Goal: Task Accomplishment & Management: Complete application form

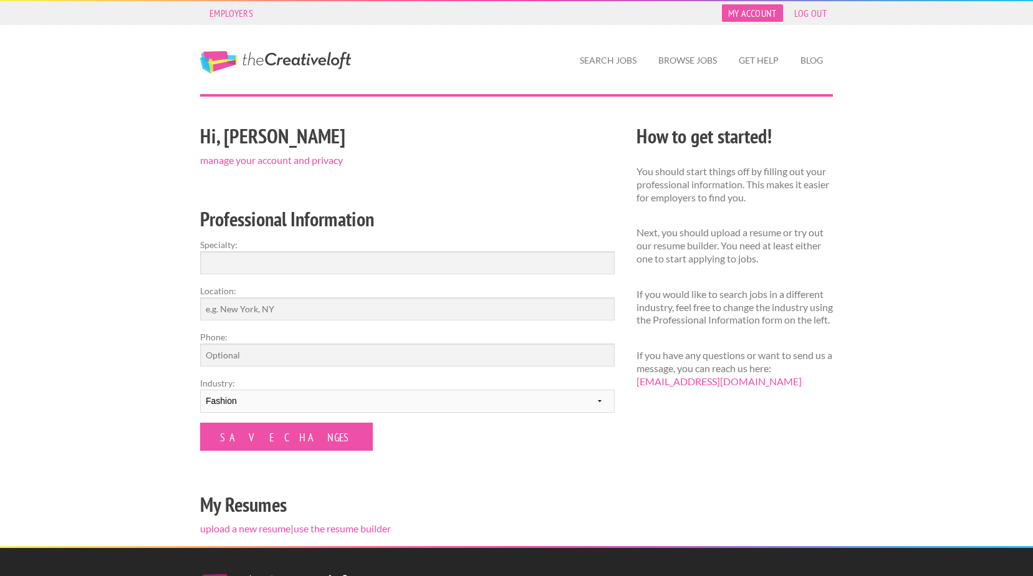
click at [755, 14] on link "My Account" at bounding box center [752, 12] width 61 height 17
click at [756, 12] on link "My Account" at bounding box center [752, 12] width 61 height 17
click at [286, 161] on link "manage your account and privacy" at bounding box center [271, 160] width 143 height 12
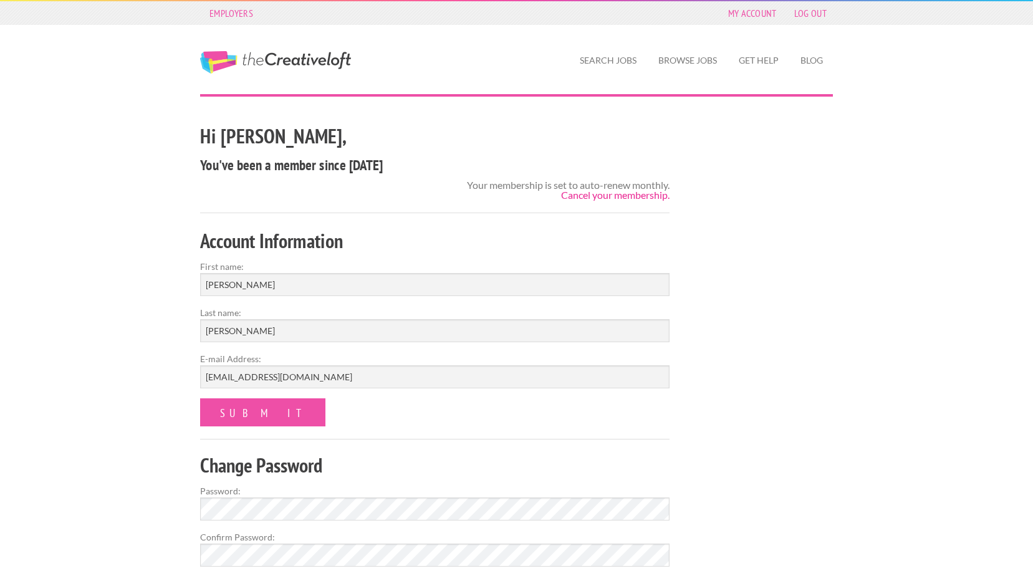
click at [575, 196] on link "Cancel your membership." at bounding box center [615, 195] width 109 height 12
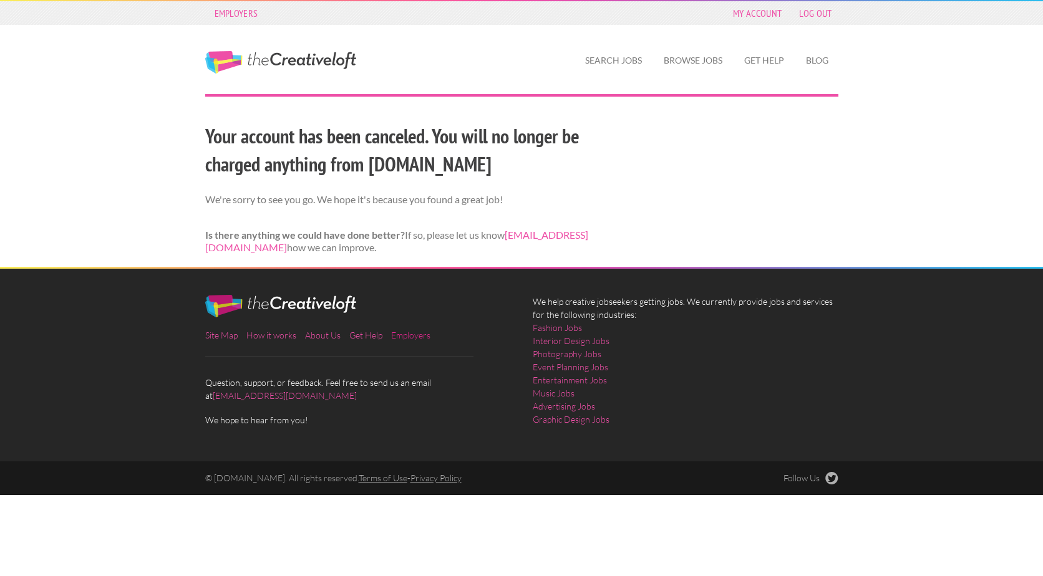
click at [405, 333] on link "Employers" at bounding box center [410, 335] width 39 height 11
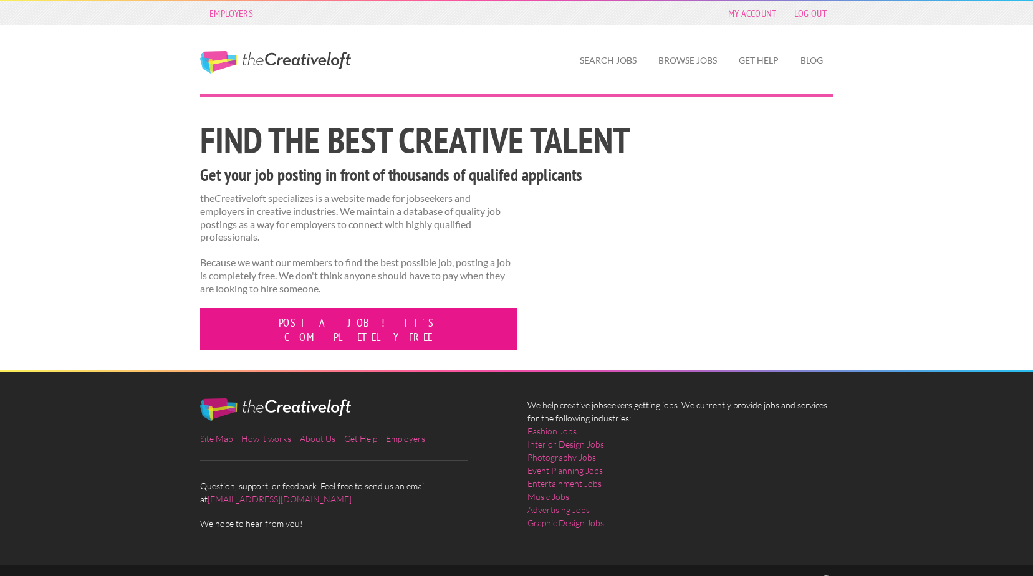
click at [308, 321] on link "Post a job! It's completely free" at bounding box center [358, 329] width 317 height 42
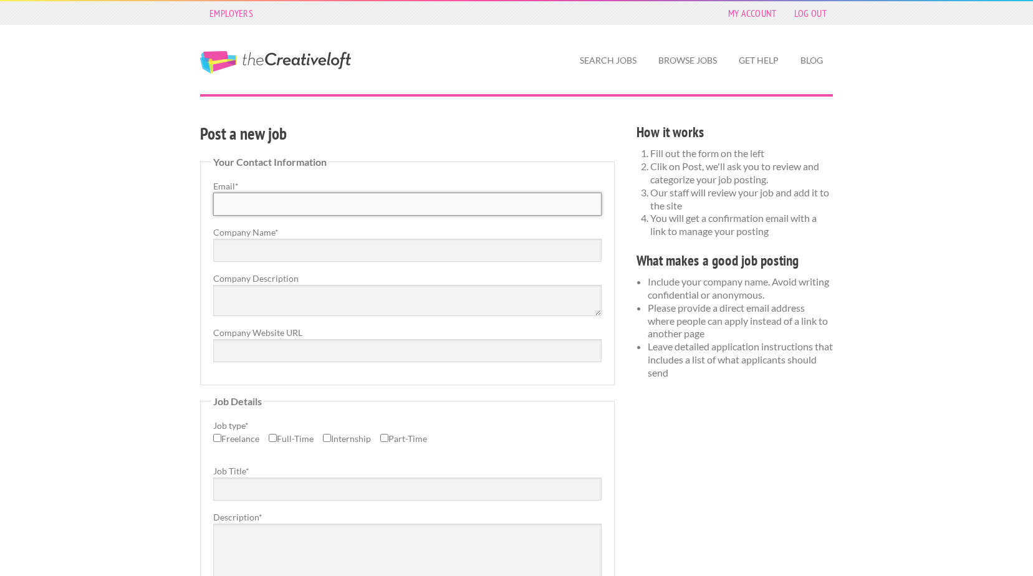
click at [284, 205] on input "Email *" at bounding box center [407, 204] width 389 height 23
type input "[EMAIL_ADDRESS][DOMAIN_NAME]"
type input "PSI 2021"
type input "www.psi92.com"
type input "Assistant Internet Merchandiser"
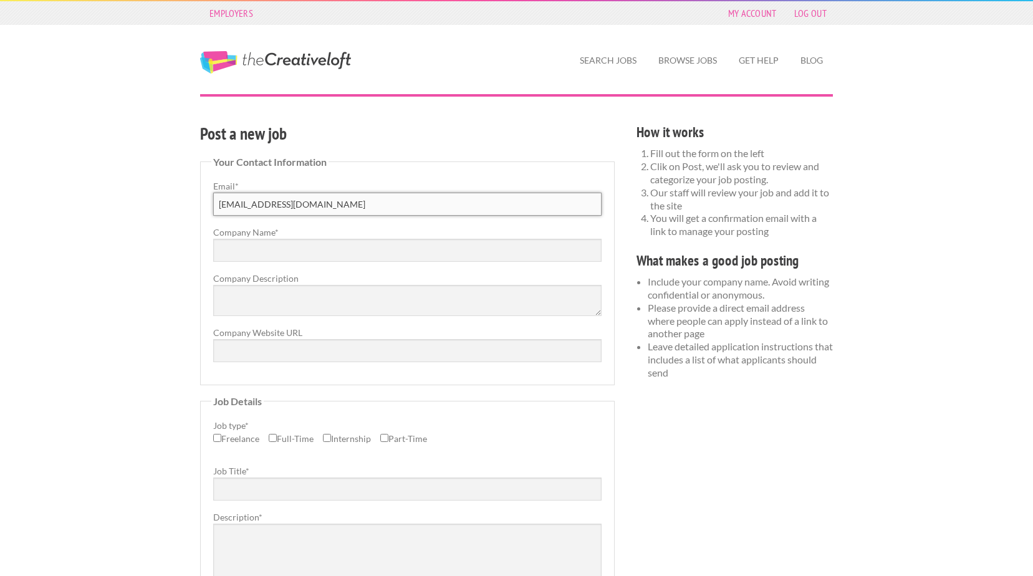
type input "Columbus"
select select "22"
drag, startPoint x: 296, startPoint y: 246, endPoint x: 233, endPoint y: 254, distance: 64.0
click at [233, 254] on input "PSI 2021" at bounding box center [407, 250] width 389 height 23
type input "PSI"
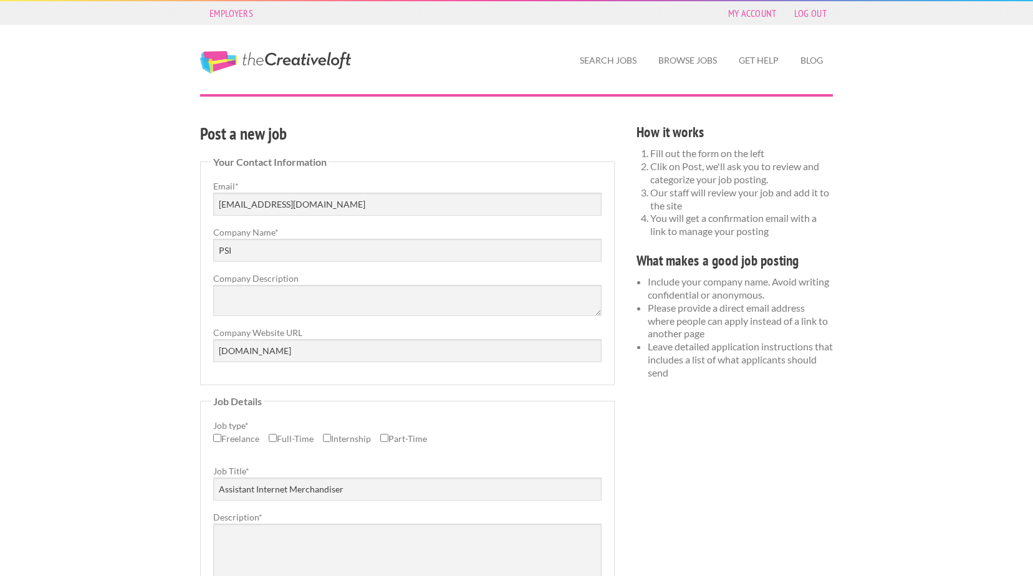
click at [546, 419] on label "Job type *" at bounding box center [407, 425] width 389 height 13
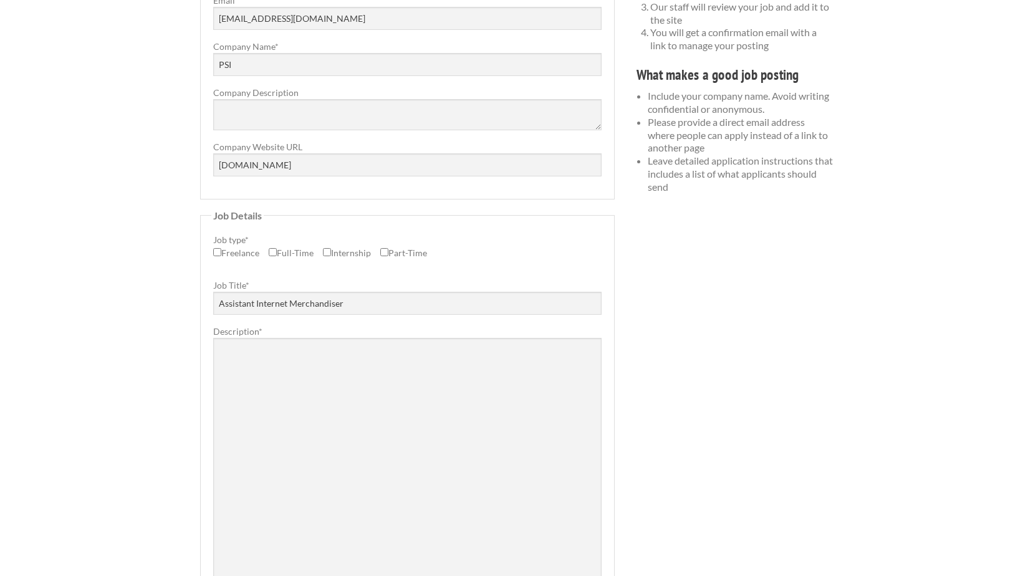
scroll to position [187, 0]
drag, startPoint x: 215, startPoint y: 249, endPoint x: 220, endPoint y: 254, distance: 7.5
click at [216, 251] on input "Freelance" at bounding box center [217, 251] width 8 height 8
checkbox input "true"
drag, startPoint x: 358, startPoint y: 304, endPoint x: 143, endPoint y: 299, distance: 215.2
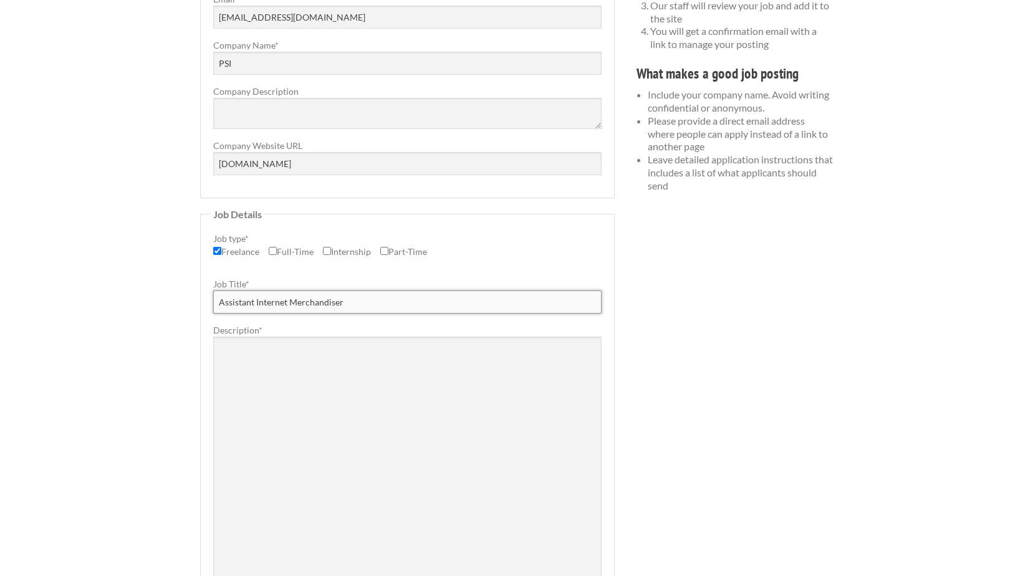
click at [143, 299] on div "Employers My Account Log Out The Creative Loft Search Jobs Browse Jobs Get Help…" at bounding box center [516, 424] width 1033 height 1222
type input "Accessories Designer"
click at [326, 375] on textarea "Description *" at bounding box center [407, 461] width 389 height 249
paste textarea "Join a leading beauty brand in New York City for an exciting 5-week assignment.…"
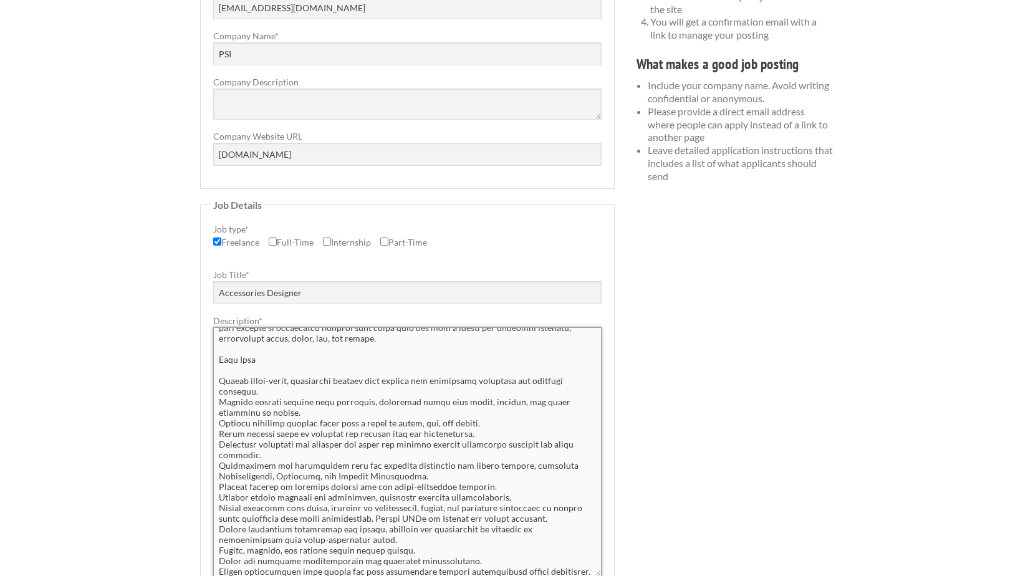
scroll to position [0, 0]
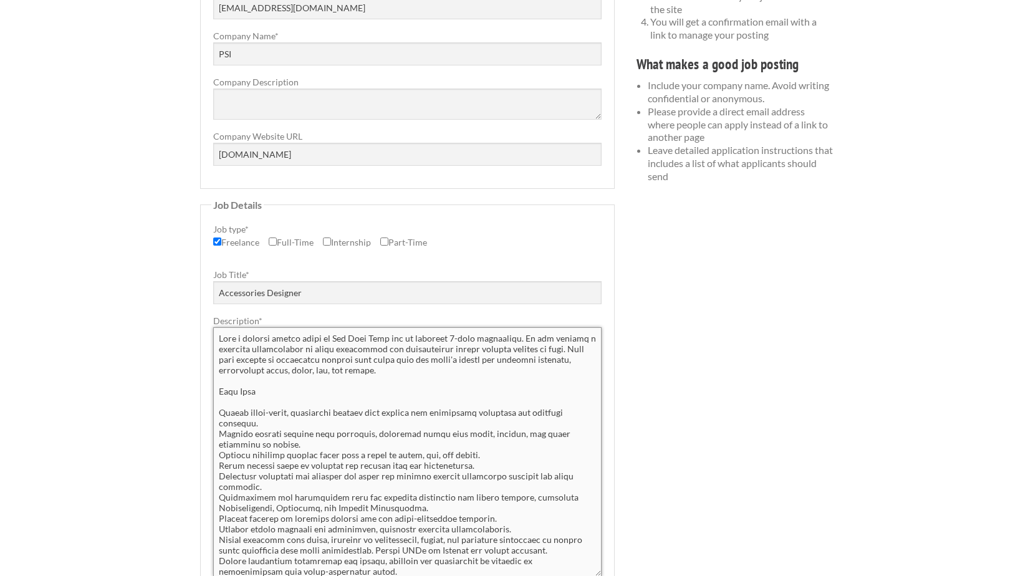
drag, startPoint x: 445, startPoint y: 336, endPoint x: 519, endPoint y: 340, distance: 73.7
click at [519, 340] on textarea "Description *" at bounding box center [407, 451] width 389 height 249
drag, startPoint x: 272, startPoint y: 338, endPoint x: 386, endPoint y: 339, distance: 114.1
click at [386, 339] on textarea "Description *" at bounding box center [407, 451] width 389 height 249
drag, startPoint x: 220, startPoint y: 348, endPoint x: 355, endPoint y: 354, distance: 136.1
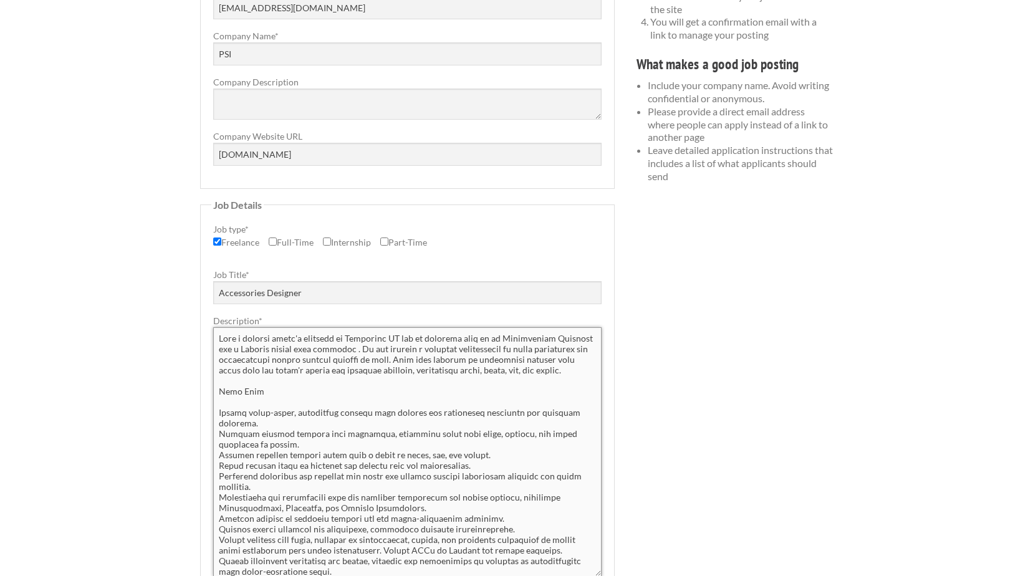
click at [355, 354] on textarea "Description *" at bounding box center [407, 451] width 389 height 249
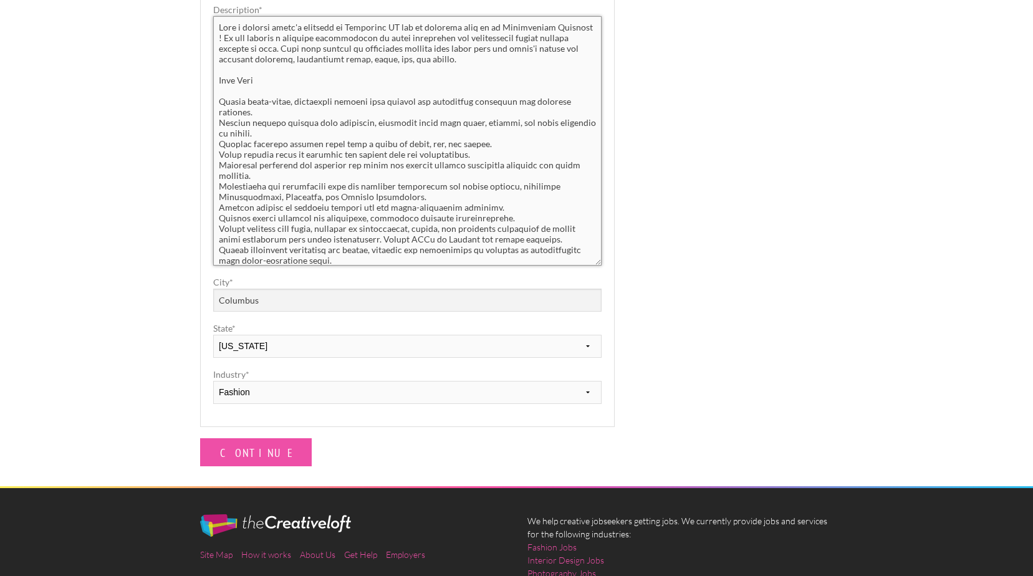
scroll to position [508, 0]
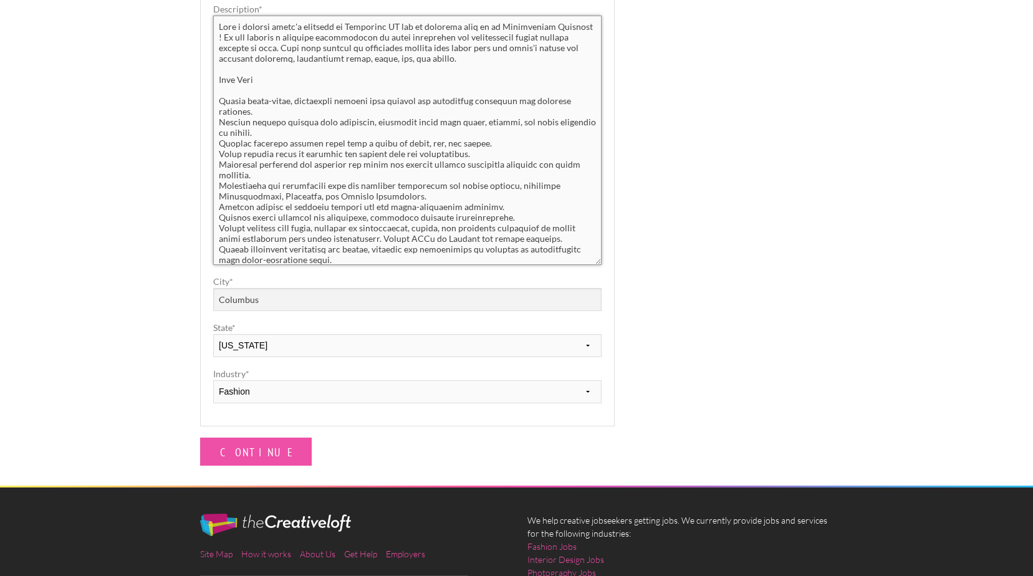
type textarea "Join a leading women's retailer in Manhattan NY for an exciting role as an Acce…"
click at [261, 302] on input "Columbus" at bounding box center [407, 299] width 389 height 23
drag, startPoint x: 262, startPoint y: 298, endPoint x: 196, endPoint y: 289, distance: 66.8
click at [196, 289] on div "Post a new job Your Contact Information Email * pjohnson@psi92.com Company Name…" at bounding box center [408, 39] width 437 height 854
type input "Manhattan, New York, United States"
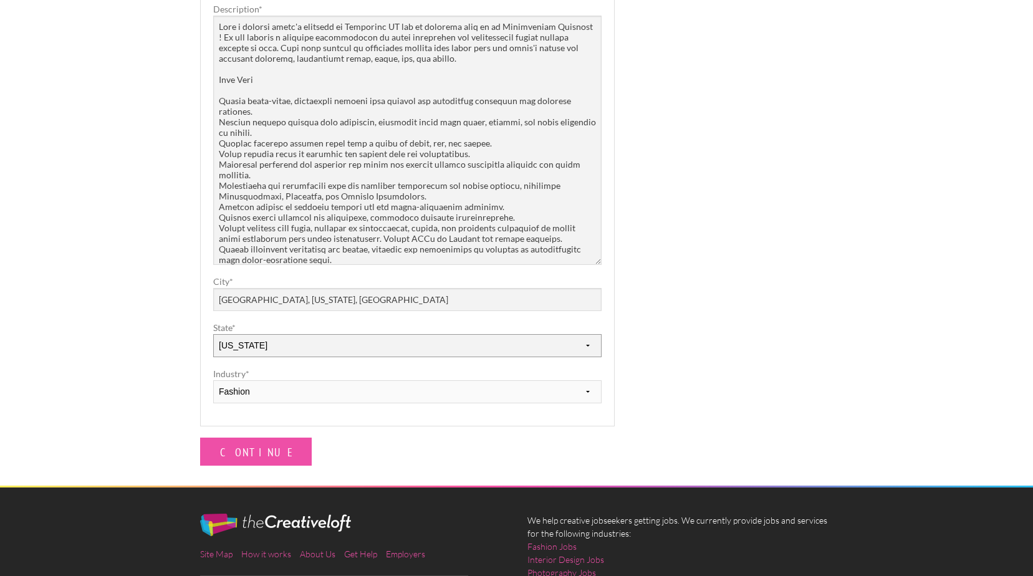
click at [269, 344] on select "--------- Alabama Alaska Arizona Arkansas California Carolina CA via Colorado C…" at bounding box center [407, 345] width 389 height 23
select select "10"
click at [213, 334] on select "--------- Alabama Alaska Arizona Arkansas California Carolina CA via Colorado C…" at bounding box center [407, 345] width 389 height 23
click at [245, 451] on input "Continue" at bounding box center [256, 452] width 112 height 28
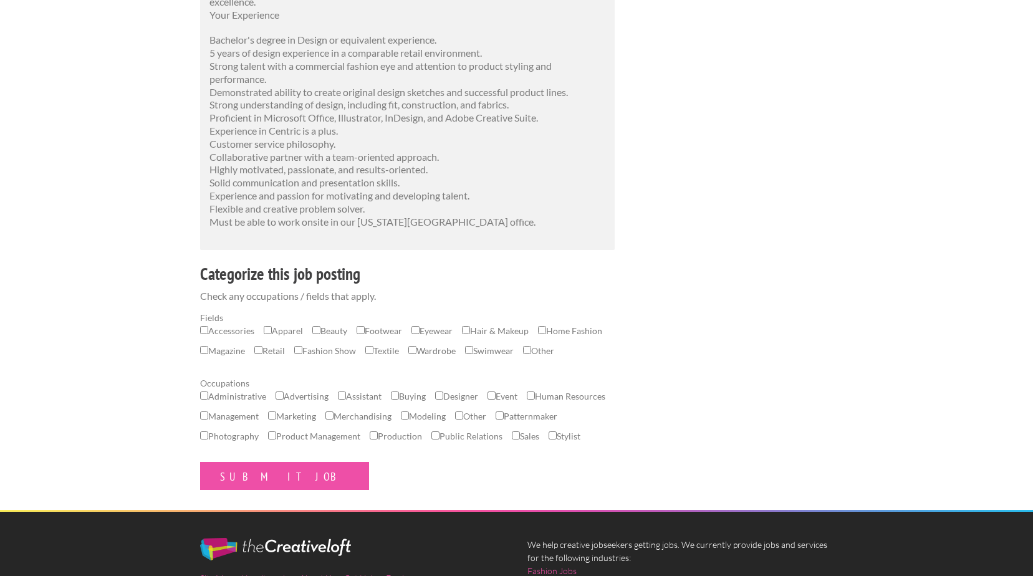
scroll to position [624, 0]
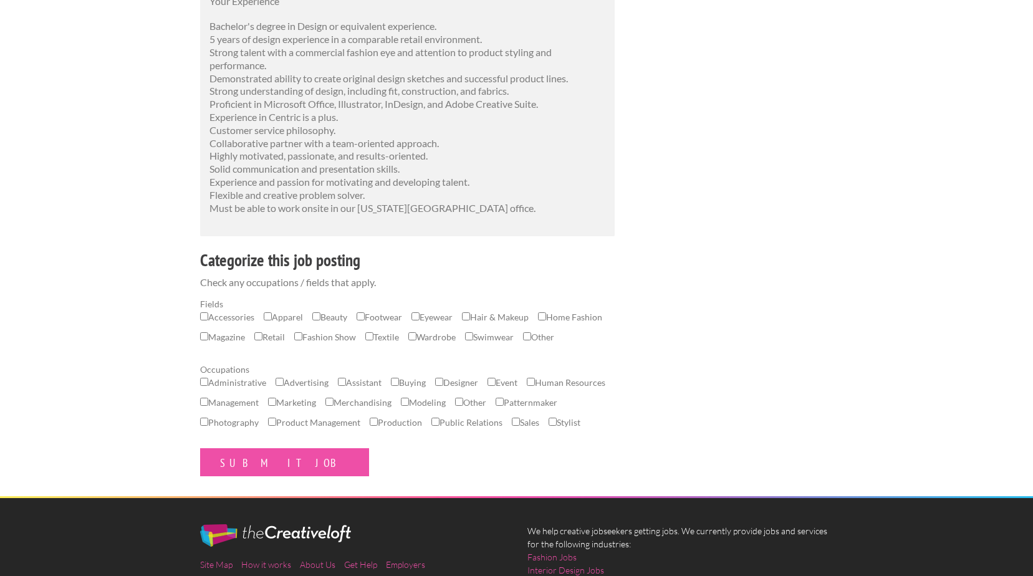
click at [268, 312] on input "Apparel" at bounding box center [268, 316] width 8 height 8
checkbox input "true"
click at [206, 312] on input "Accessories" at bounding box center [204, 316] width 8 height 8
checkbox input "true"
click at [270, 312] on input "Apparel" at bounding box center [268, 316] width 8 height 8
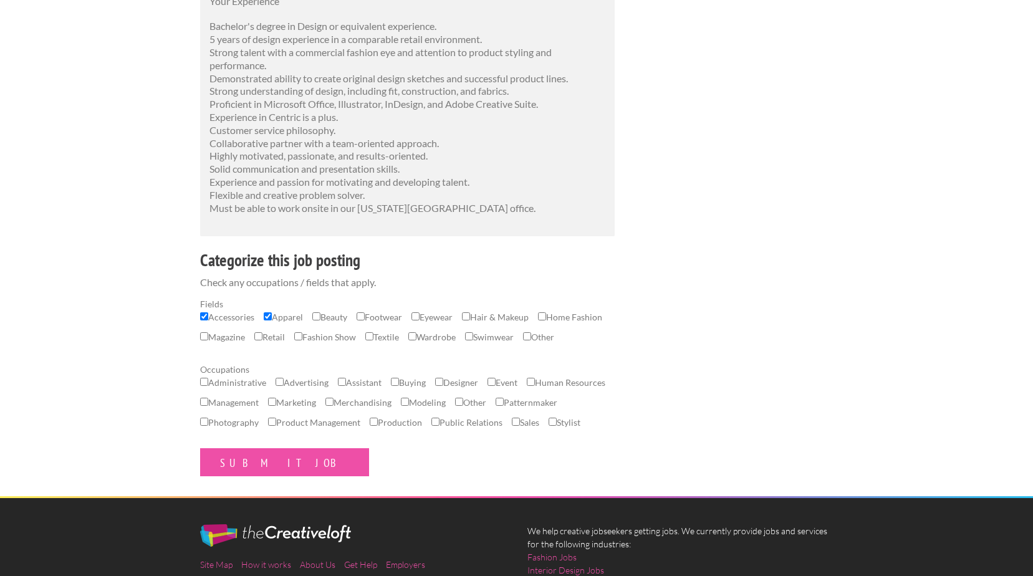
checkbox input "false"
click at [263, 332] on input "Retail" at bounding box center [258, 336] width 8 height 8
checkbox input "true"
click at [442, 386] on input "Designer" at bounding box center [439, 382] width 8 height 8
checkbox input "true"
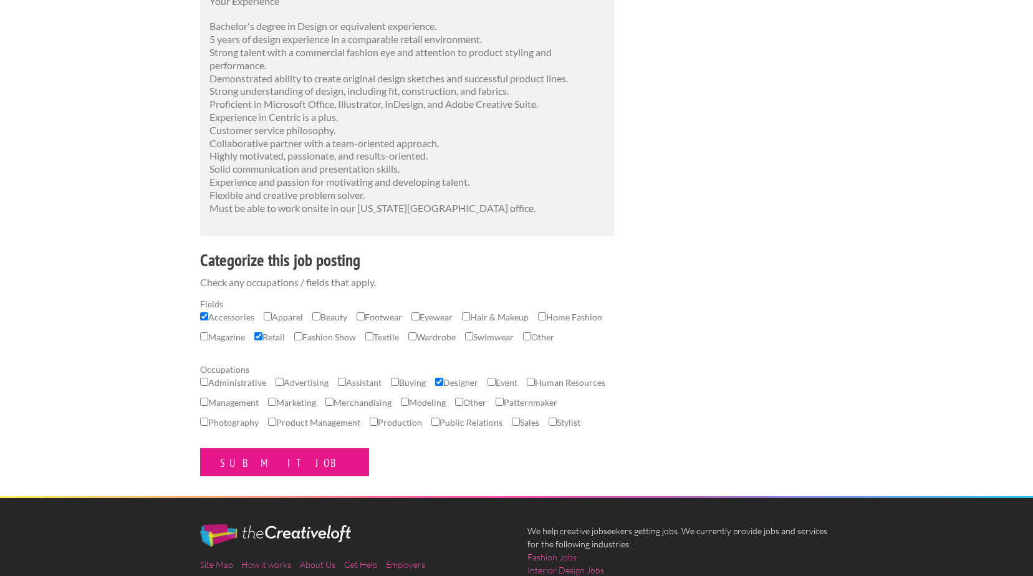
click at [246, 476] on input "Submit Job" at bounding box center [284, 462] width 169 height 28
